Goal: Task Accomplishment & Management: Complete application form

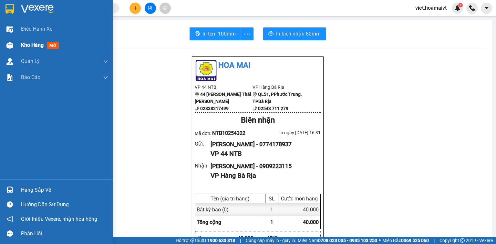
click at [11, 43] on img at bounding box center [9, 45] width 7 height 7
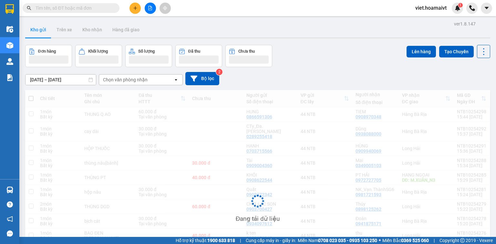
click at [156, 80] on div "Chọn văn phòng nhận" at bounding box center [136, 80] width 74 height 10
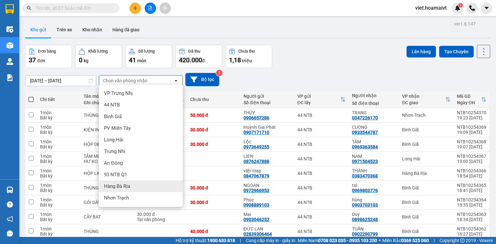
scroll to position [26, 0]
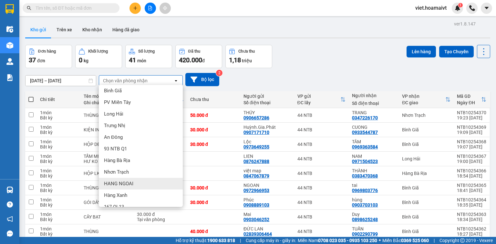
click at [143, 182] on div "HANG NGOAI" at bounding box center [141, 184] width 84 height 12
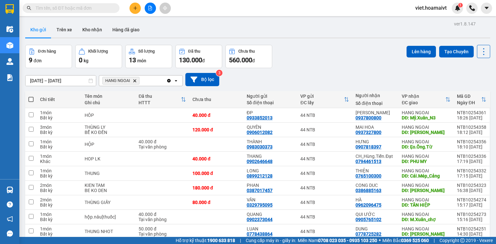
click at [134, 79] on icon "Delete" at bounding box center [135, 81] width 4 height 4
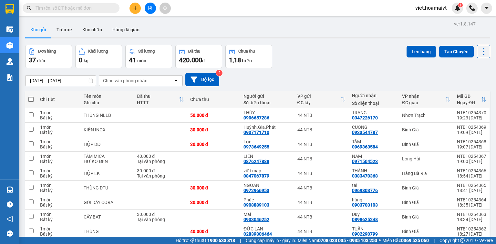
click at [134, 79] on div "Chọn văn phòng nhận" at bounding box center [125, 80] width 45 height 6
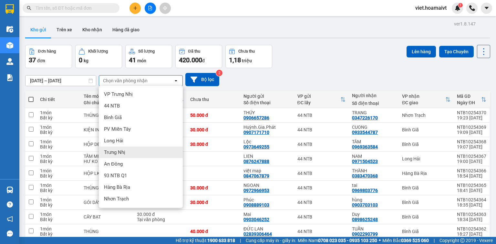
scroll to position [34, 0]
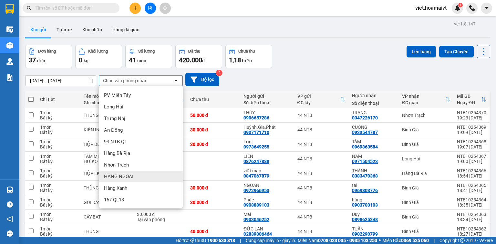
click at [141, 177] on div "HANG NGOAI" at bounding box center [141, 177] width 84 height 12
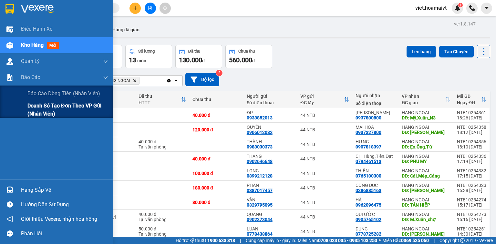
click at [38, 114] on span "Doanh số tạo đơn theo VP gửi (nhân viên)" at bounding box center [67, 110] width 81 height 16
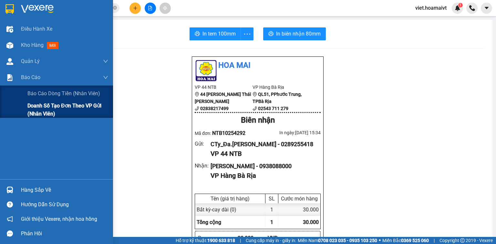
click at [27, 111] on span "Doanh số tạo đơn theo VP gửi (nhân viên)" at bounding box center [67, 110] width 81 height 16
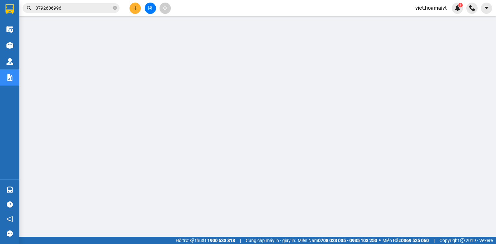
click at [137, 6] on icon "plus" at bounding box center [135, 8] width 5 height 5
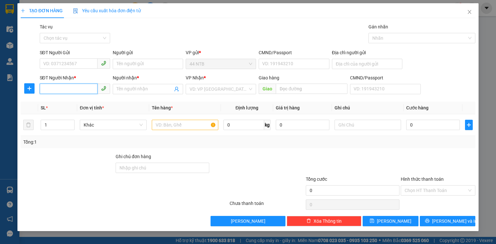
click at [70, 87] on input "SĐT Người Nhận *" at bounding box center [69, 89] width 58 height 10
click at [69, 89] on input "SĐT Người Nhận *" at bounding box center [69, 89] width 58 height 10
type input "0983853911"
click at [67, 101] on div "0983853911 - [PERSON_NAME]" at bounding box center [76, 101] width 64 height 7
type input "ÁNH"
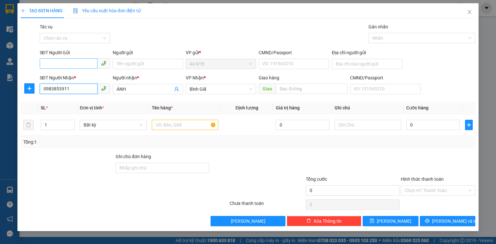
type input "0983853911"
click at [82, 61] on input "SĐT Người Gửi" at bounding box center [69, 63] width 58 height 10
click at [80, 76] on div "0903398218 - Tâm.Gia.An" at bounding box center [75, 76] width 63 height 7
type input "0903398218"
type input "Tâm.Gia.An"
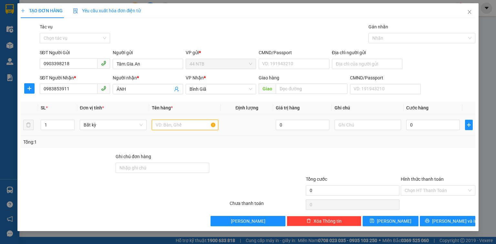
click at [182, 123] on input "text" at bounding box center [185, 125] width 66 height 10
type input "HỘP"
click at [417, 123] on input "0" at bounding box center [433, 125] width 54 height 10
type input "3"
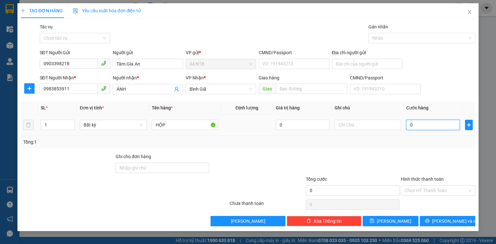
type input "3"
type input "30"
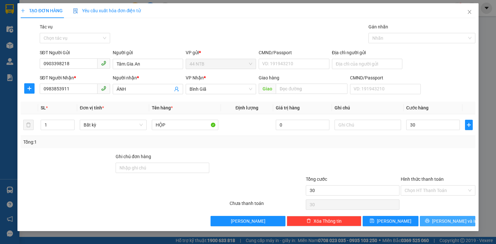
type input "30.000"
click at [454, 224] on span "[PERSON_NAME] và In" at bounding box center [454, 220] width 45 height 7
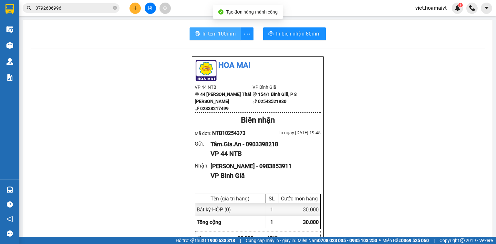
click at [210, 33] on span "In tem 100mm" at bounding box center [218, 34] width 33 height 8
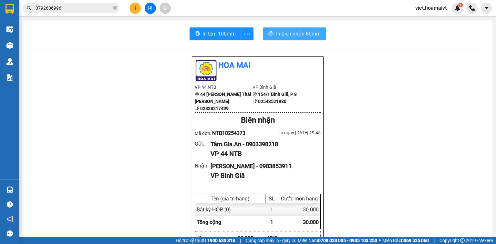
click at [299, 34] on span "In biên nhận 80mm" at bounding box center [298, 34] width 45 height 8
click at [132, 5] on button at bounding box center [134, 8] width 11 height 11
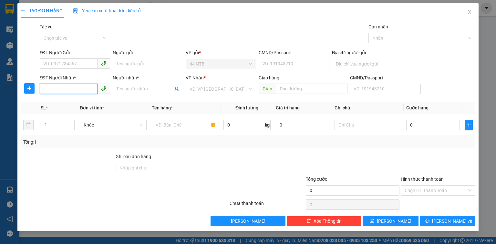
click at [72, 91] on input "SĐT Người Nhận *" at bounding box center [69, 89] width 58 height 10
type input "0919970179"
click at [135, 91] on input "Người nhận *" at bounding box center [144, 89] width 56 height 7
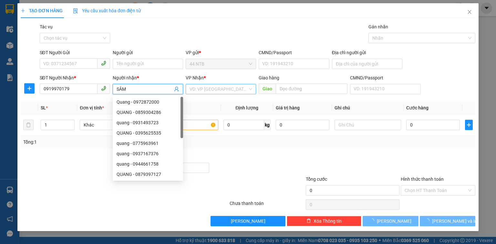
type input "SÂM"
click at [237, 85] on input "search" at bounding box center [218, 89] width 58 height 10
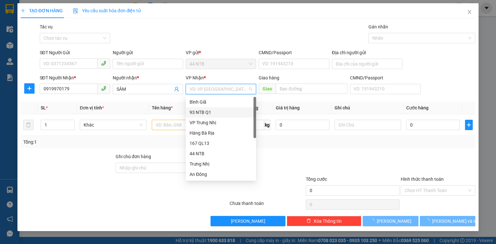
scroll to position [49, 0]
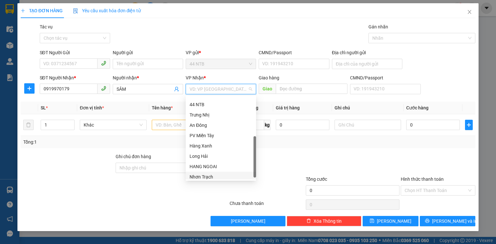
click at [218, 174] on div "Nhơn Trạch" at bounding box center [220, 176] width 63 height 7
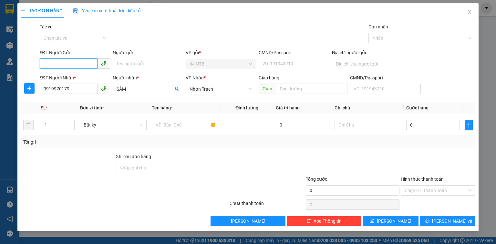
click at [75, 62] on input "SĐT Người Gửi" at bounding box center [69, 63] width 58 height 10
type input "0878976976"
click at [126, 62] on input "Người gửi" at bounding box center [148, 64] width 70 height 10
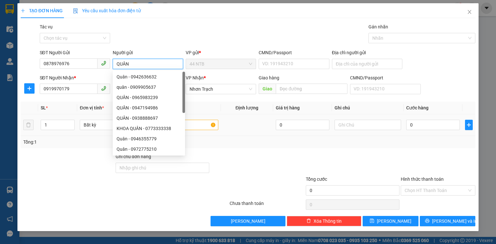
type input "QUÂN"
click at [200, 127] on input "text" at bounding box center [185, 125] width 66 height 10
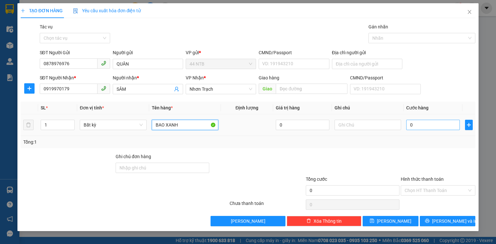
type input "BAO XANH"
click at [427, 127] on input "0" at bounding box center [433, 125] width 54 height 10
type input "4"
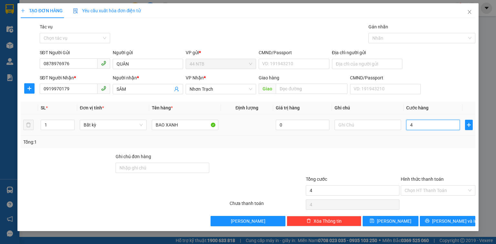
type input "40"
type input "40.000"
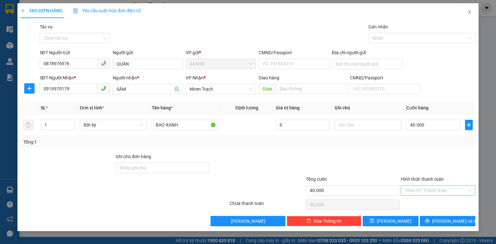
click at [461, 187] on input "Hình thức thanh toán" at bounding box center [435, 191] width 62 height 10
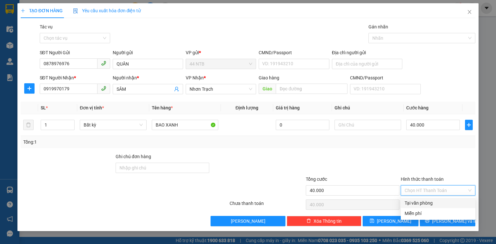
click at [455, 200] on div "Tại văn phòng" at bounding box center [437, 202] width 67 height 7
type input "0"
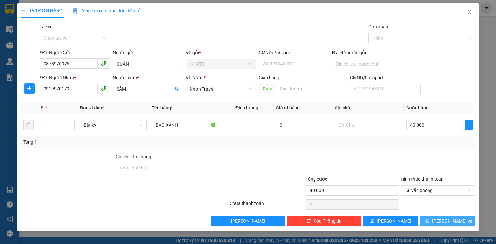
click at [462, 220] on button "[PERSON_NAME] và In" at bounding box center [447, 221] width 56 height 10
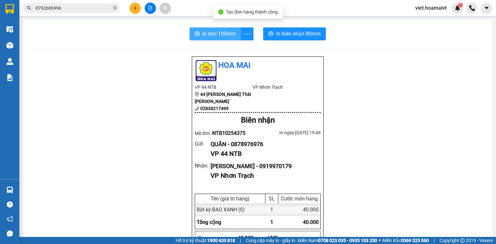
click at [219, 32] on span "In tem 100mm" at bounding box center [218, 34] width 33 height 8
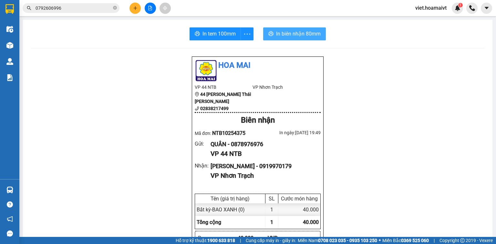
click at [300, 34] on span "In biên nhận 80mm" at bounding box center [298, 34] width 45 height 8
